Goal: Task Accomplishment & Management: Manage account settings

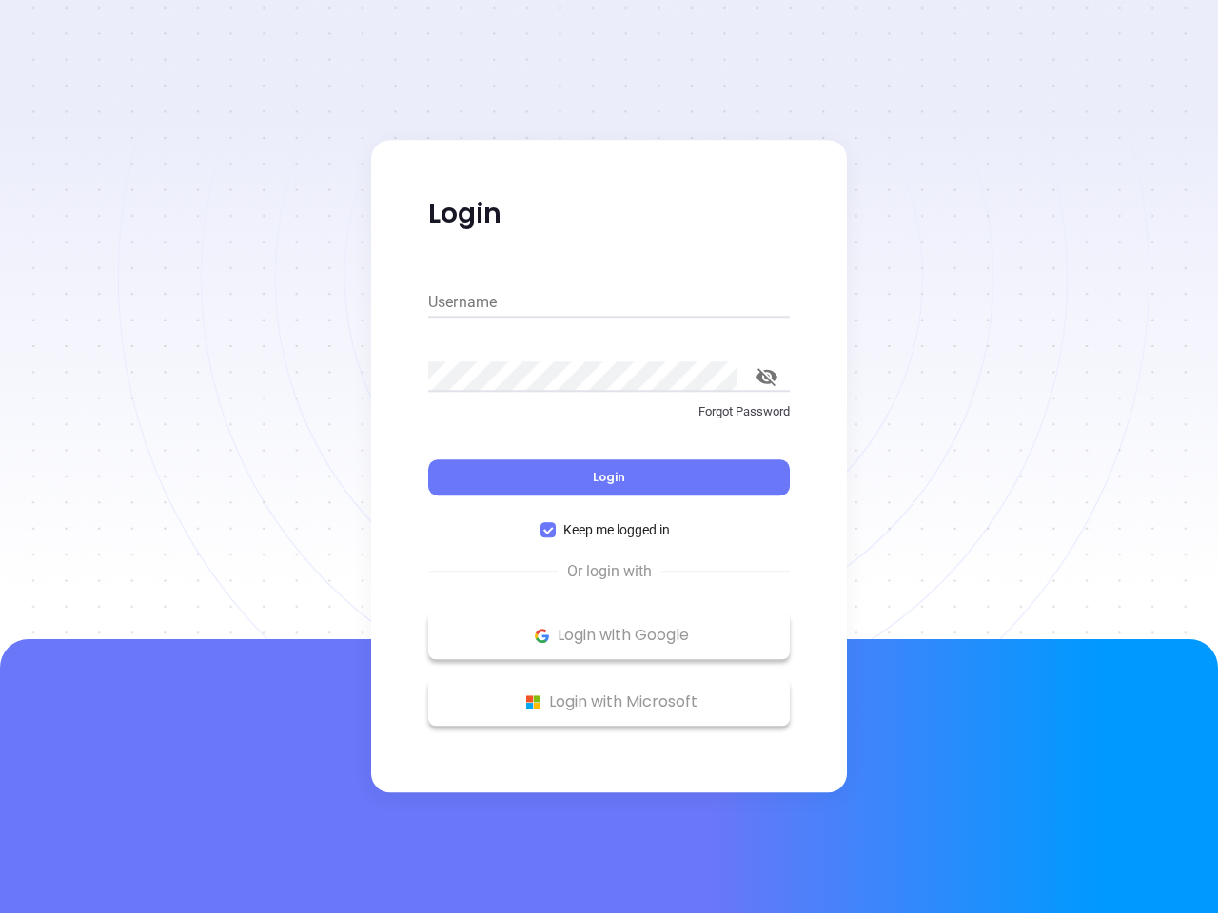
click at [609, 457] on div "Login" at bounding box center [608, 466] width 361 height 59
click at [609, 302] on input "Username" at bounding box center [608, 302] width 361 height 30
click at [767, 377] on icon "toggle password visibility" at bounding box center [766, 377] width 21 height 18
click at [609, 478] on span "Login" at bounding box center [609, 477] width 32 height 16
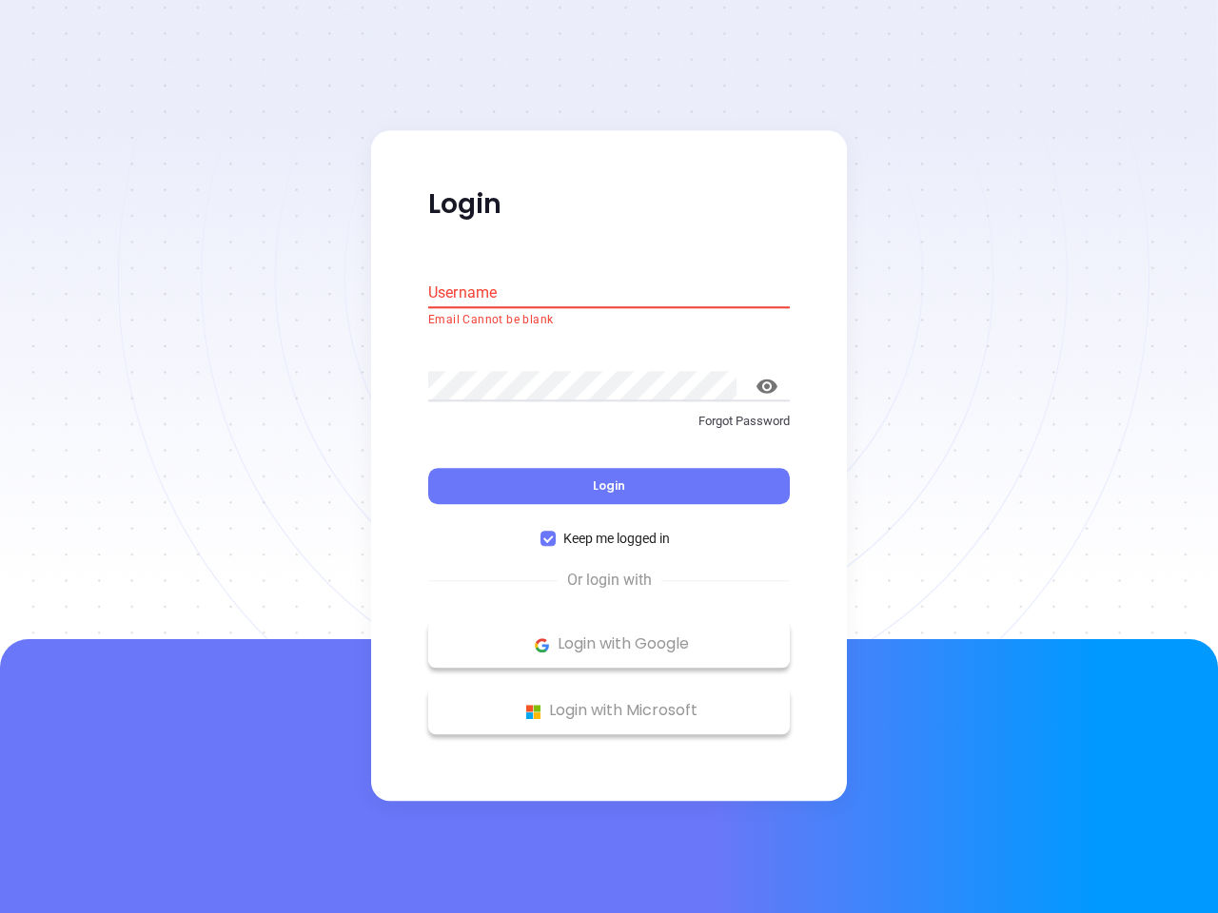
click at [609, 530] on span "Keep me logged in" at bounding box center [617, 539] width 122 height 21
click at [556, 532] on input "Keep me logged in" at bounding box center [547, 539] width 15 height 15
checkbox input "false"
click at [609, 635] on p "Login with Google" at bounding box center [609, 645] width 342 height 29
click at [609, 702] on p "Login with Microsoft" at bounding box center [609, 711] width 342 height 29
